Goal: Ask a question

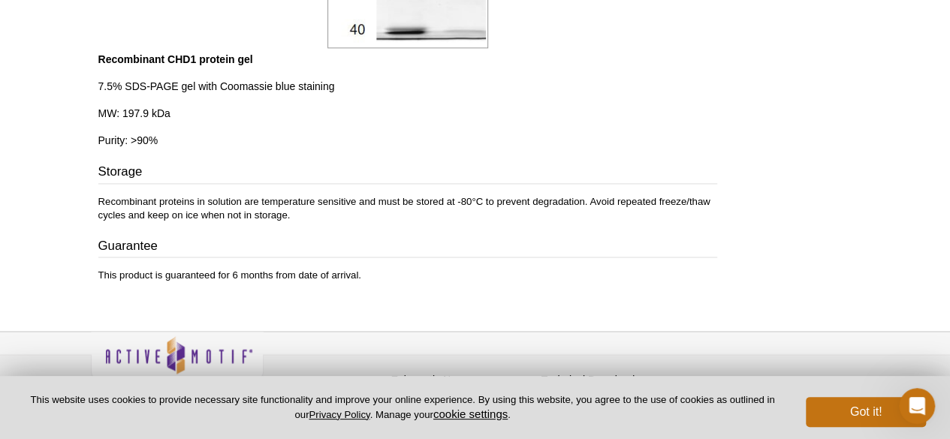
scroll to position [1090, 0]
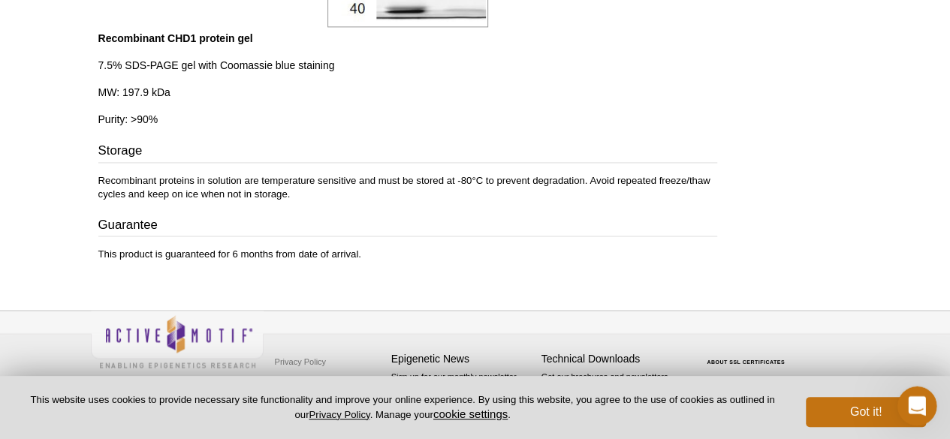
click at [923, 398] on icon "Open Intercom Messenger" at bounding box center [915, 404] width 25 height 25
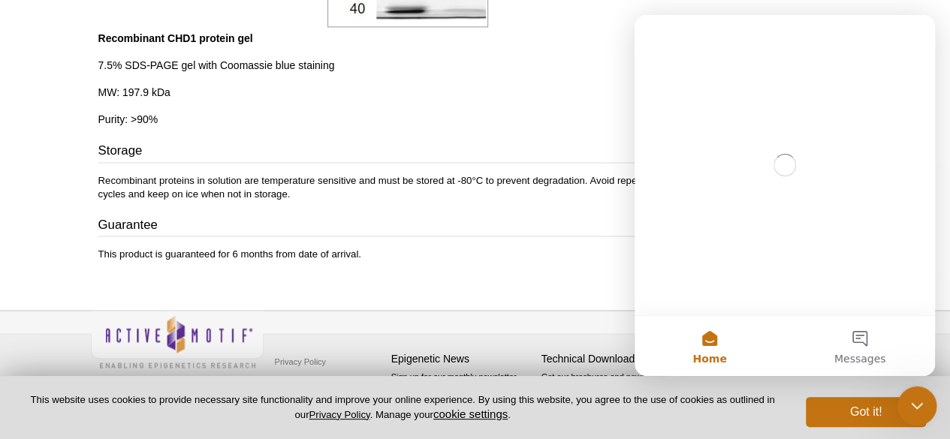
scroll to position [0, 0]
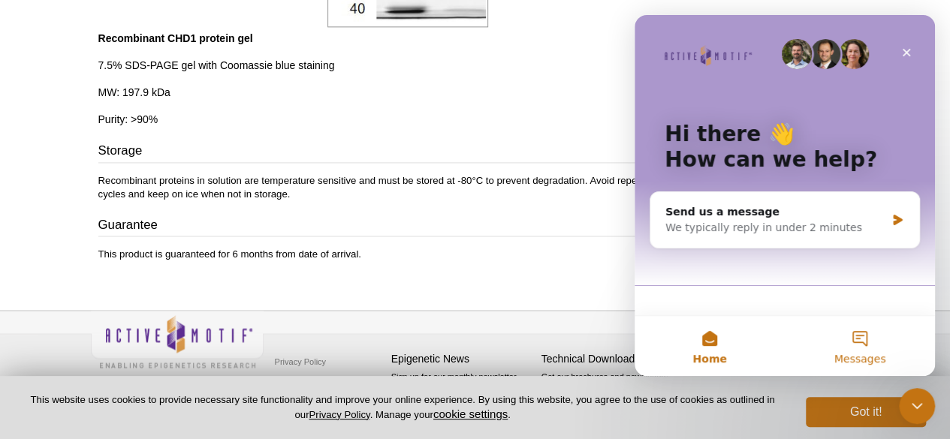
click at [852, 342] on button "Messages" at bounding box center [860, 346] width 150 height 60
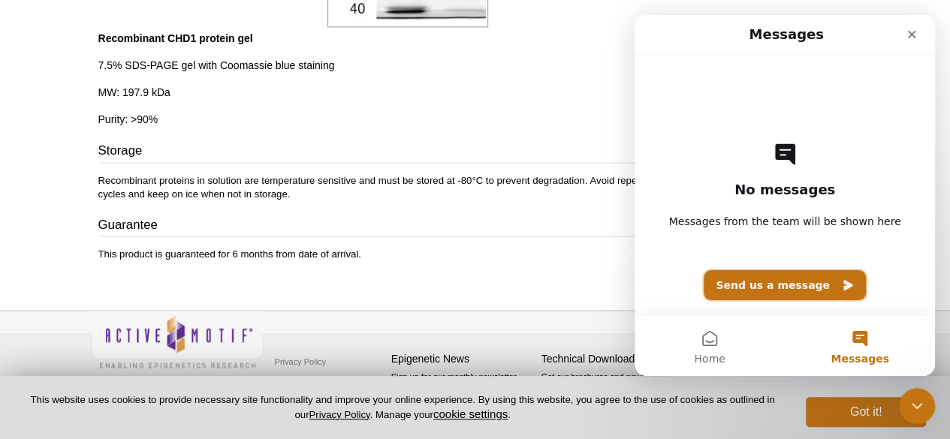
click at [774, 281] on button "Send us a message" at bounding box center [785, 285] width 162 height 30
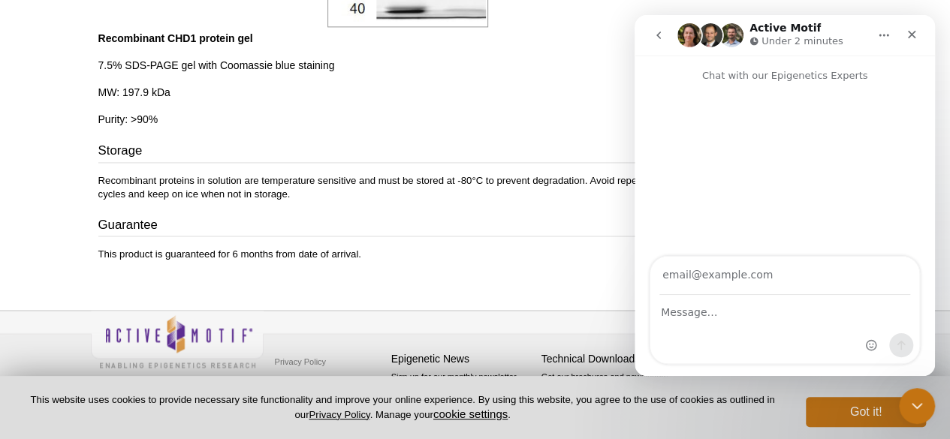
click at [774, 282] on input "Your email" at bounding box center [784, 276] width 251 height 38
type input "J"
type input "Hi Team"
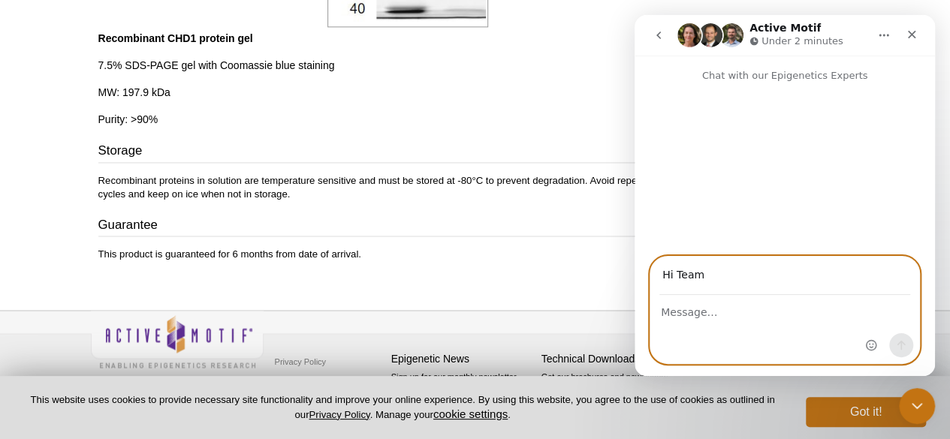
click at [726, 321] on textarea "Message…" at bounding box center [784, 309] width 269 height 26
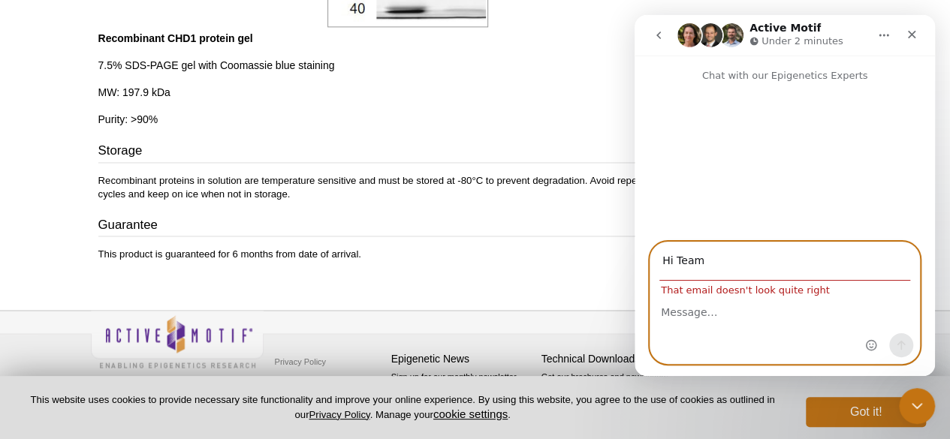
drag, startPoint x: 719, startPoint y: 261, endPoint x: 654, endPoint y: 270, distance: 65.9
click at [654, 270] on div "Hi Team That email doesn't look quite right" at bounding box center [784, 269] width 269 height 53
click at [672, 315] on textarea "Message…" at bounding box center [784, 309] width 269 height 26
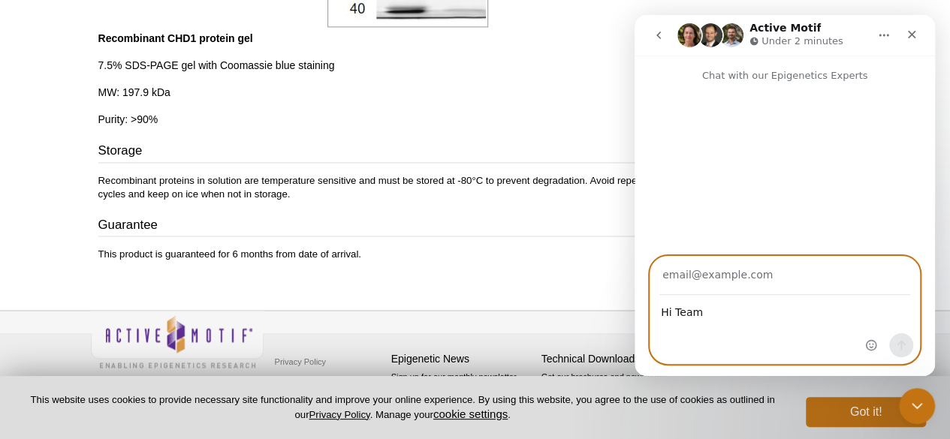
type textarea "Hi Team"
click at [731, 282] on input "Your email" at bounding box center [784, 276] width 251 height 38
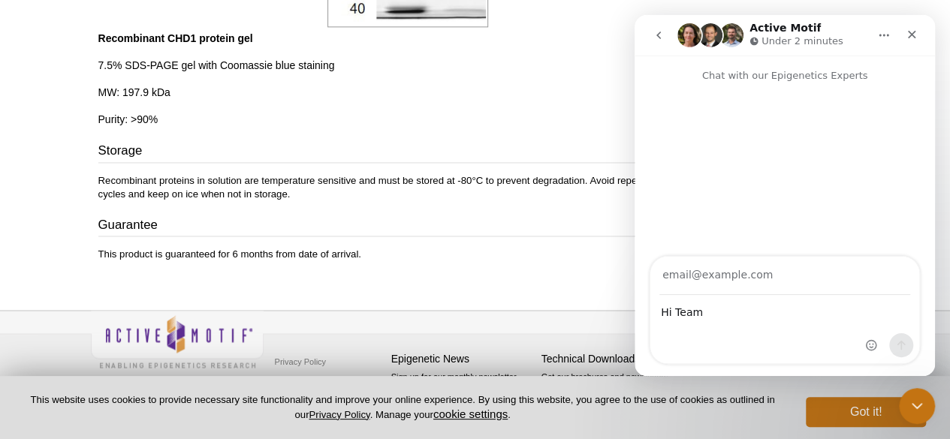
click at [915, 35] on icon "Close" at bounding box center [912, 35] width 12 height 12
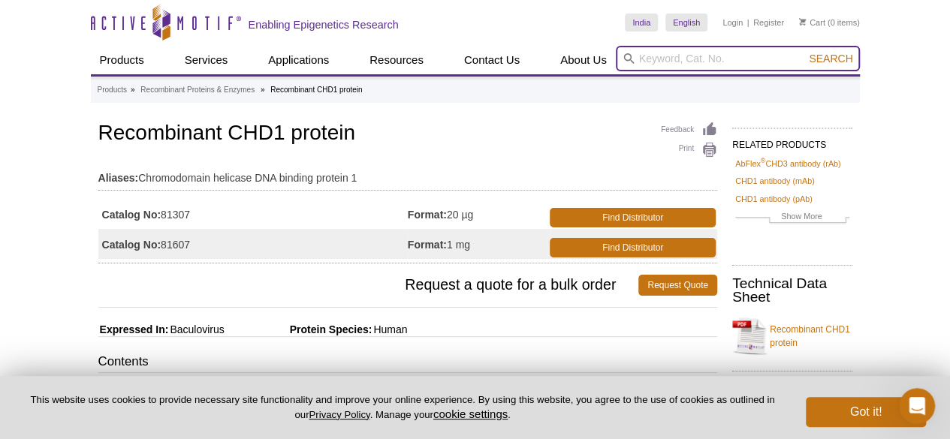
click at [656, 64] on input "search" at bounding box center [738, 59] width 244 height 26
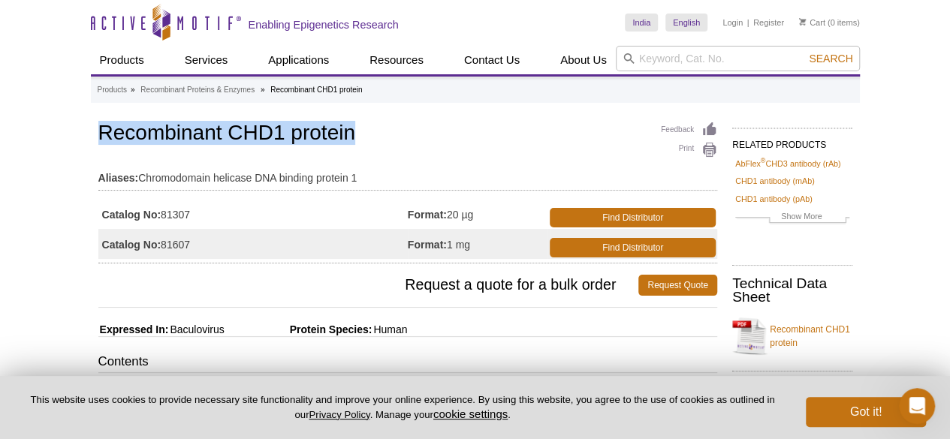
drag, startPoint x: 102, startPoint y: 132, endPoint x: 358, endPoint y: 141, distance: 256.3
click at [358, 141] on h1 "Recombinant CHD1 protein" at bounding box center [407, 135] width 619 height 26
copy h1 "Recombinant CHD1 protein"
